Goal: Transaction & Acquisition: Purchase product/service

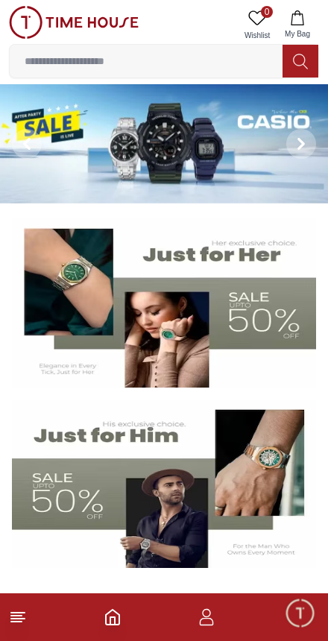
click at [292, 27] on button "My Bag" at bounding box center [297, 25] width 43 height 38
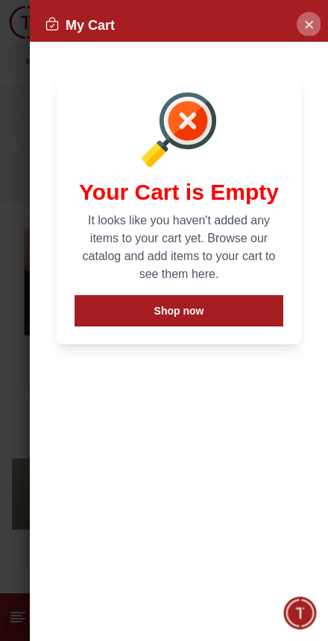
click at [300, 26] on button "Close Account" at bounding box center [309, 24] width 24 height 24
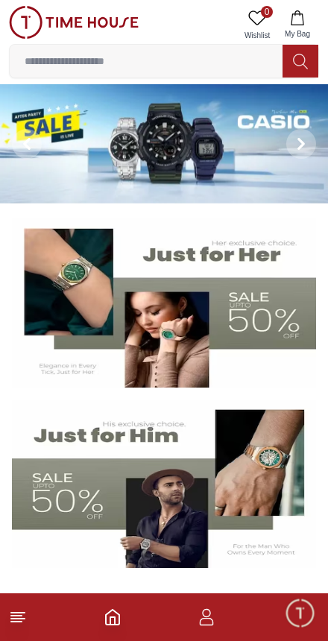
click at [318, 77] on button at bounding box center [301, 61] width 36 height 33
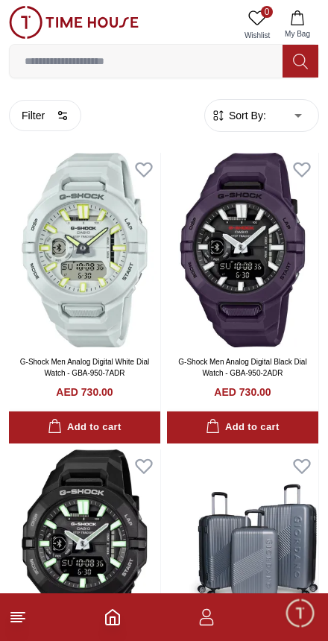
click at [293, 19] on icon "button" at bounding box center [297, 17] width 15 height 15
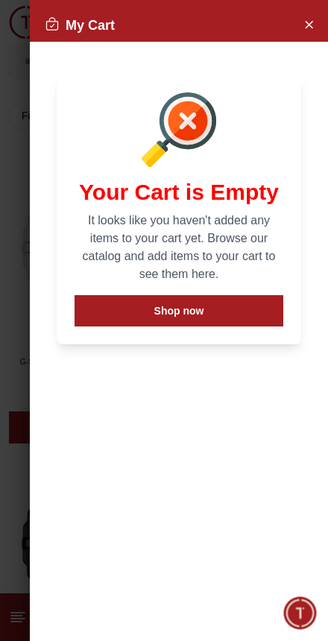
click at [306, 26] on icon "Close Account" at bounding box center [309, 24] width 12 height 19
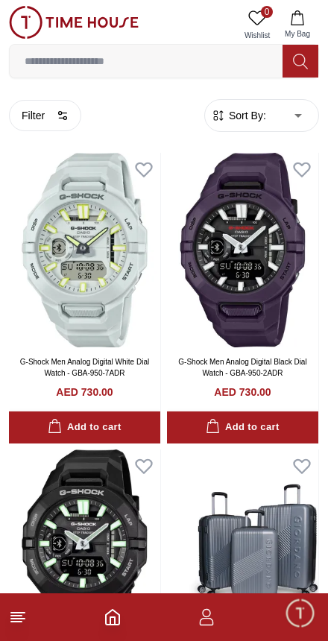
click at [70, 70] on input at bounding box center [146, 61] width 273 height 30
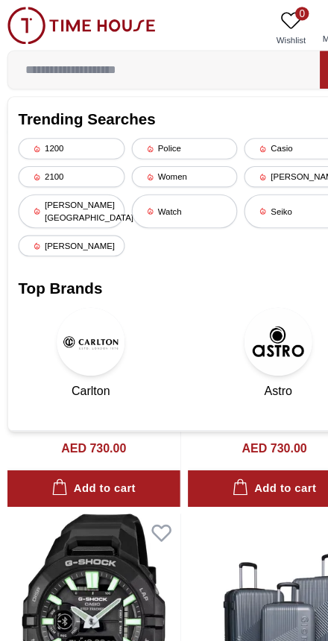
click at [168, 130] on div "Police" at bounding box center [164, 130] width 93 height 19
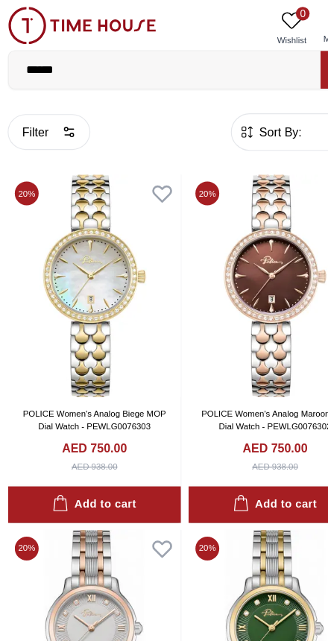
click at [77, 273] on img at bounding box center [84, 250] width 151 height 195
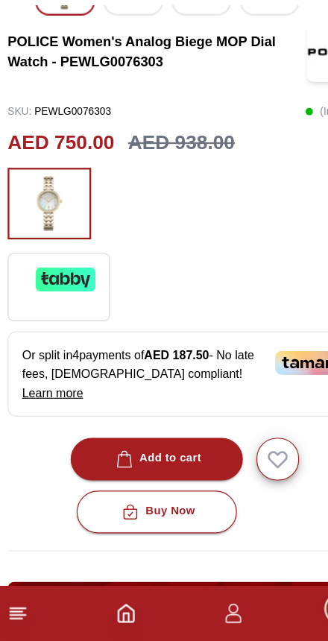
scroll to position [286, 0]
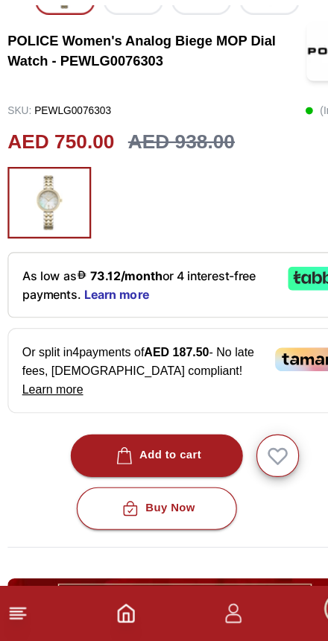
click at [154, 470] on div "Add to cart" at bounding box center [140, 478] width 78 height 17
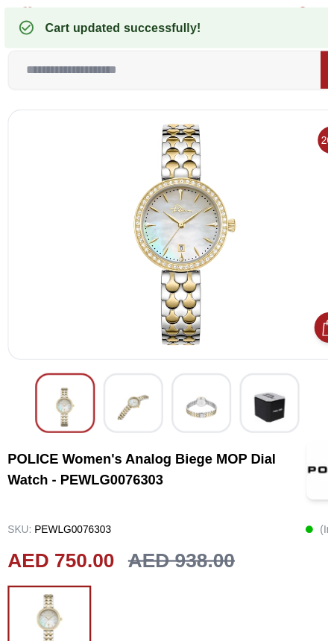
scroll to position [0, 0]
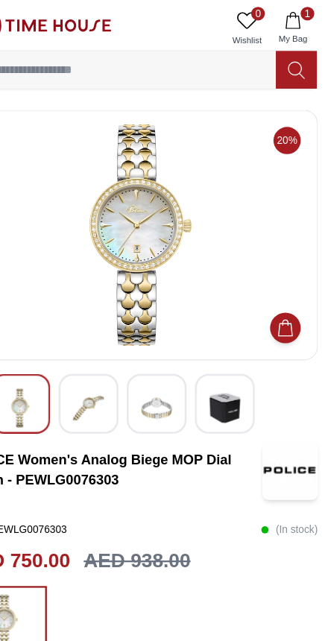
click at [290, 20] on icon "button" at bounding box center [297, 17] width 15 height 15
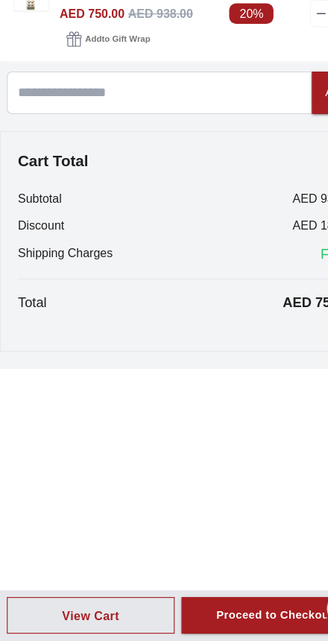
scroll to position [218, 0]
click at [227, 611] on div "Proceed to Checkout" at bounding box center [240, 619] width 102 height 17
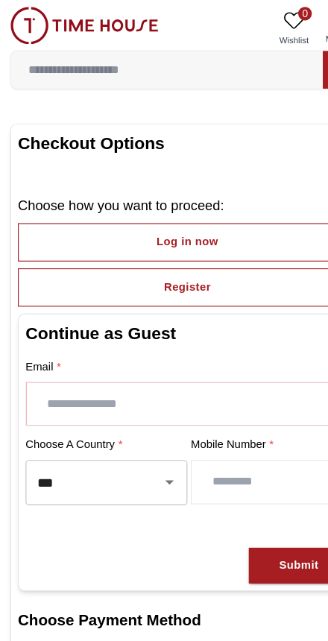
click at [200, 352] on input "text" at bounding box center [164, 353] width 282 height 37
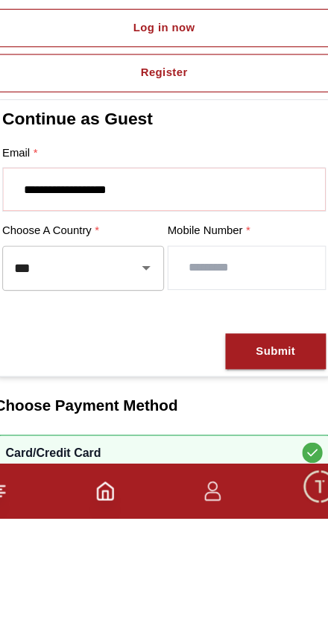
type input "**********"
click at [176, 403] on input "number" at bounding box center [236, 421] width 137 height 37
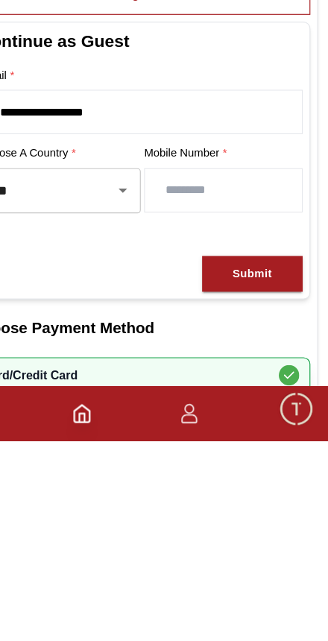
type input "**********"
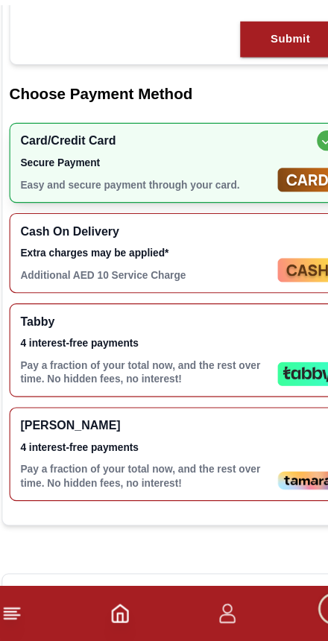
scroll to position [385, 0]
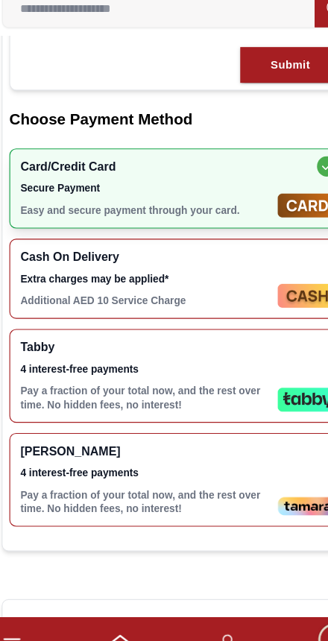
click at [197, 390] on p "Pay a fraction of your total now, and the rest over time. No hidden fees, no in…" at bounding box center [134, 402] width 219 height 24
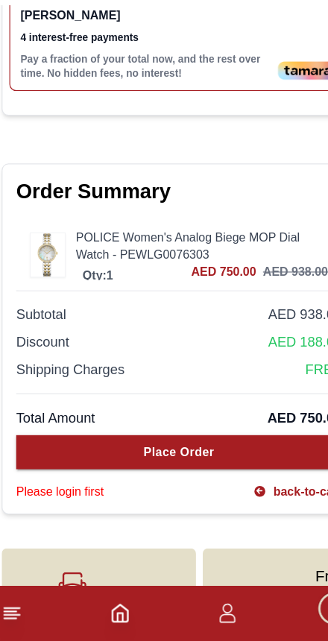
scroll to position [740, 0]
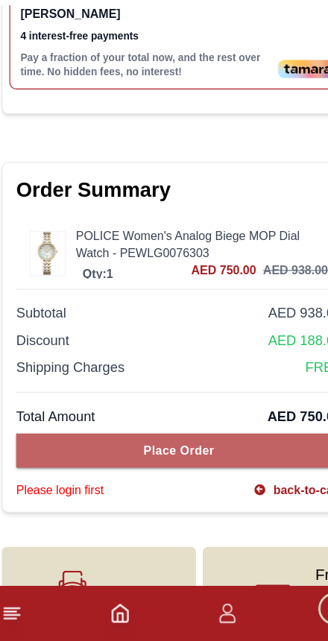
click at [171, 467] on div "Place Order" at bounding box center [164, 474] width 62 height 15
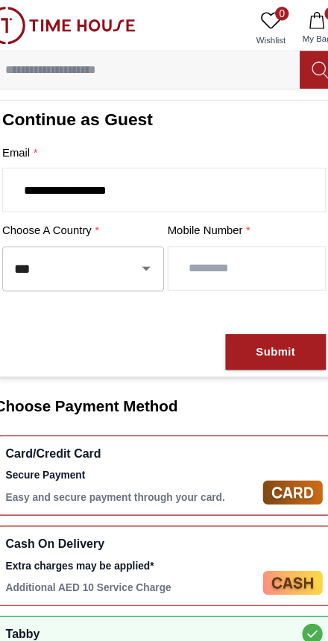
click at [250, 307] on div "Submit" at bounding box center [262, 308] width 34 height 17
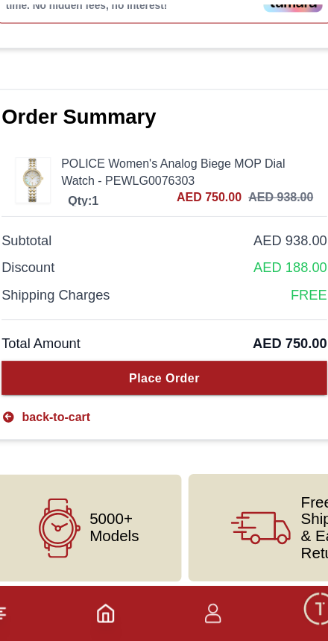
scroll to position [874, 0]
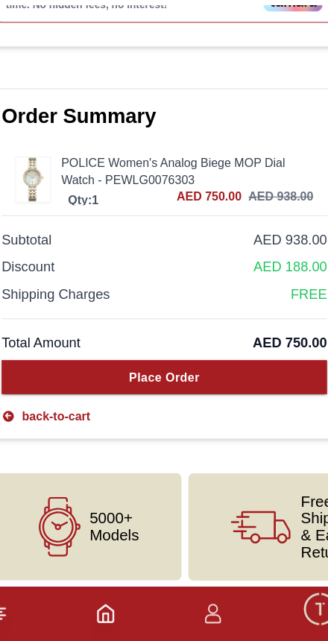
click at [169, 403] on div "Place Order" at bounding box center [164, 410] width 62 height 15
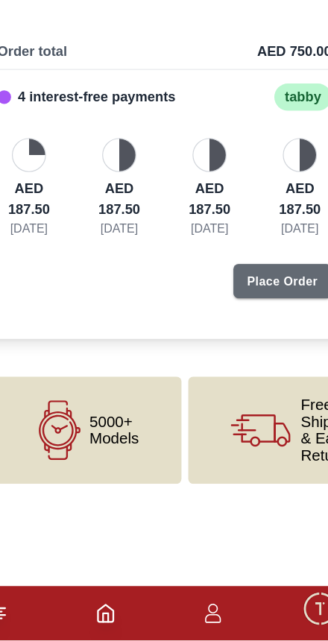
click at [259, 312] on button "Place Order" at bounding box center [267, 327] width 86 height 30
